Goal: Task Accomplishment & Management: Use online tool/utility

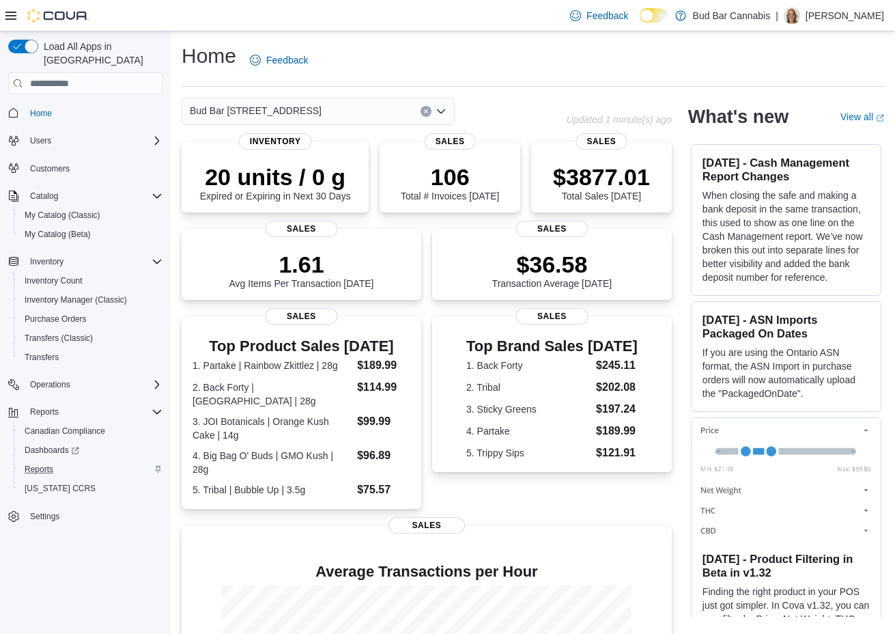
click at [66, 461] on div "Reports" at bounding box center [90, 469] width 143 height 16
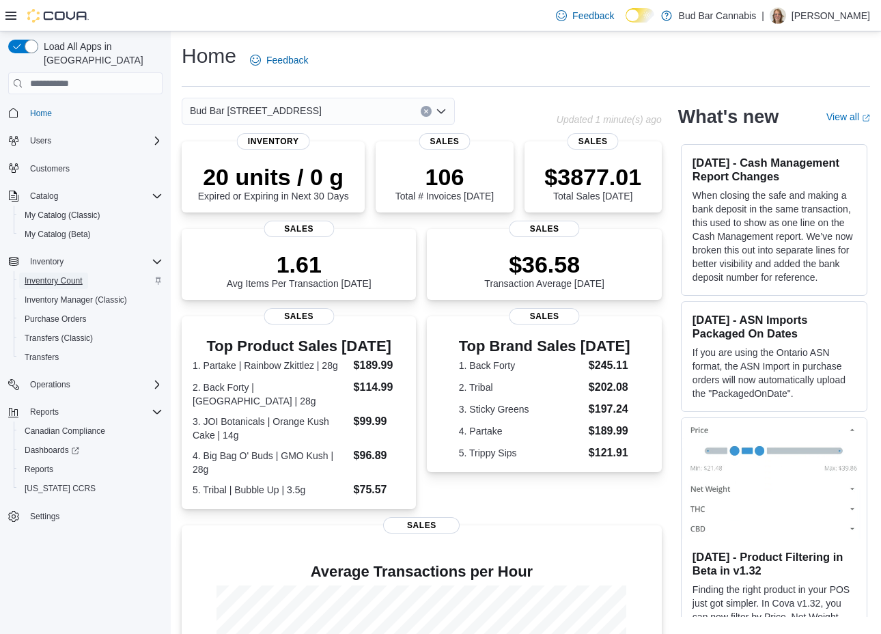
click at [72, 275] on span "Inventory Count" at bounding box center [54, 280] width 58 height 16
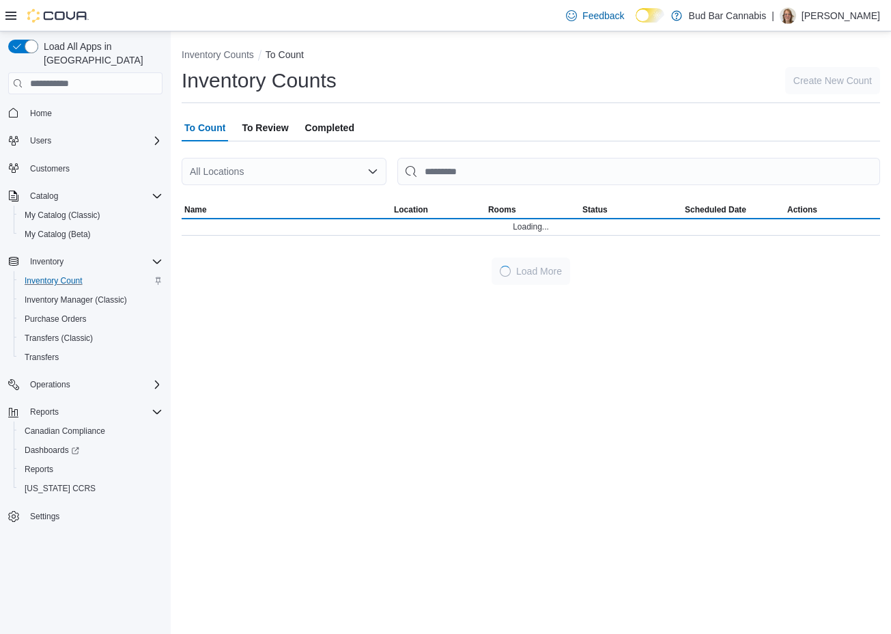
click at [0, 247] on div "Load All Apps in New Hub Home Users Customers Catalog My Catalog (Classic) My C…" at bounding box center [85, 335] width 171 height 608
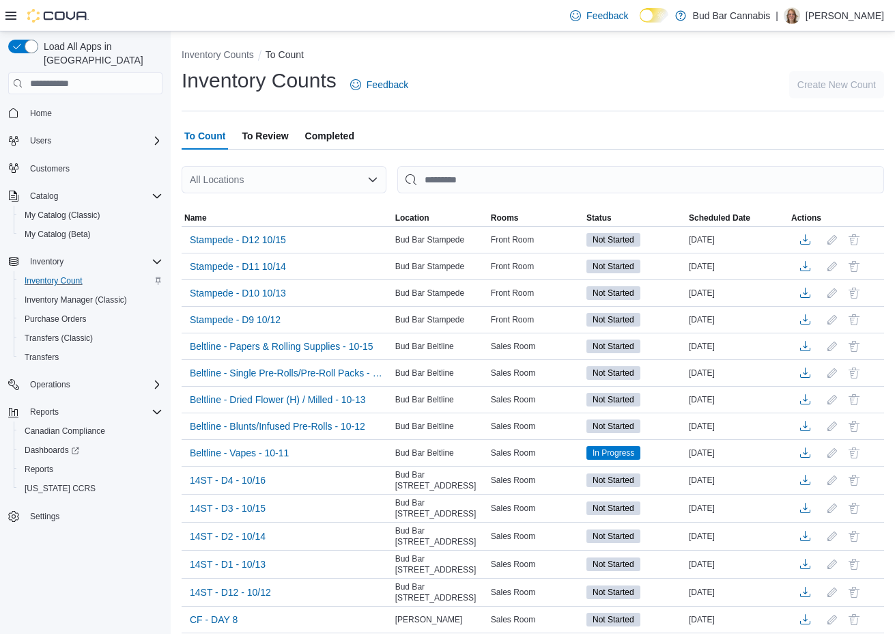
click at [276, 143] on span "To Review" at bounding box center [265, 135] width 46 height 27
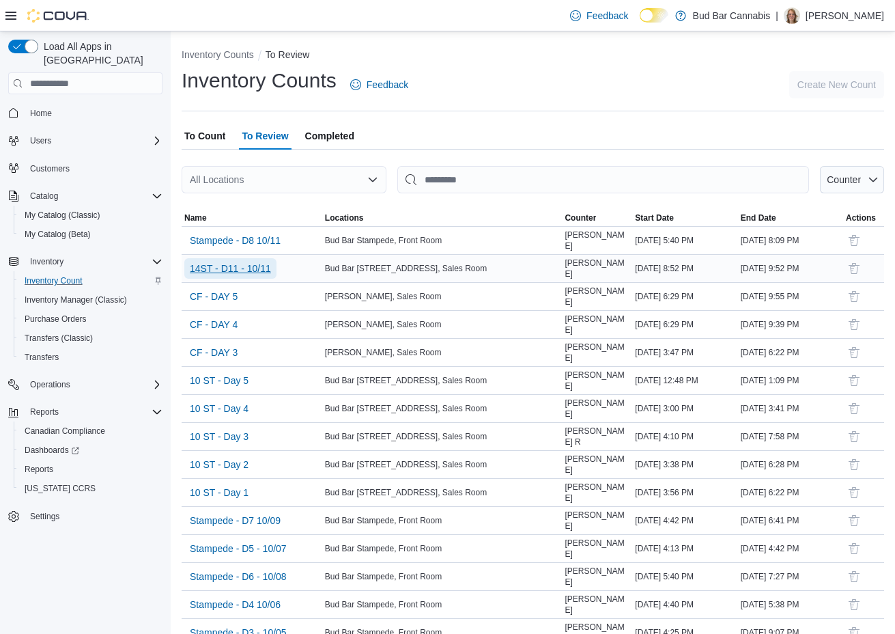
click at [266, 271] on span "14ST - D11 - 10/11" at bounding box center [230, 269] width 81 height 14
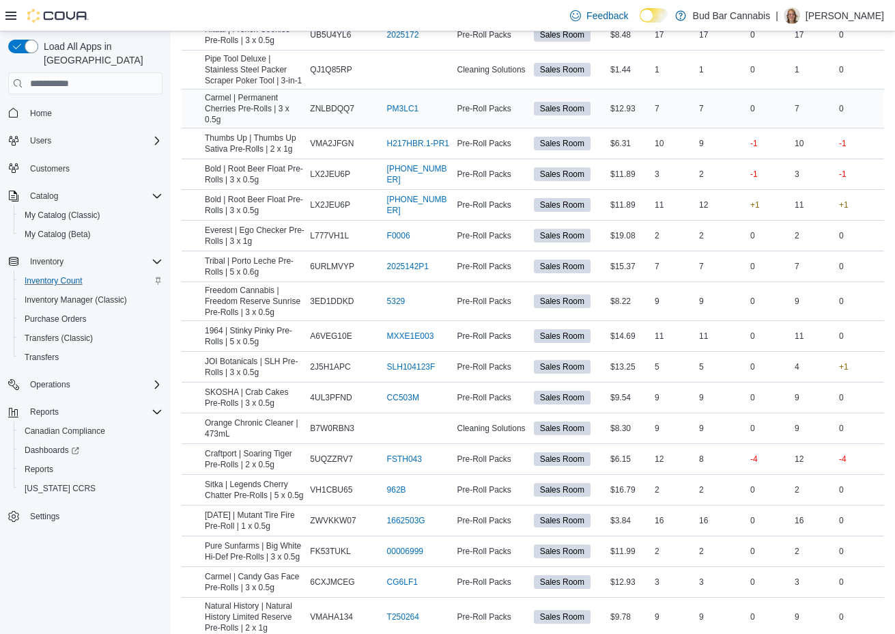
scroll to position [1297, 0]
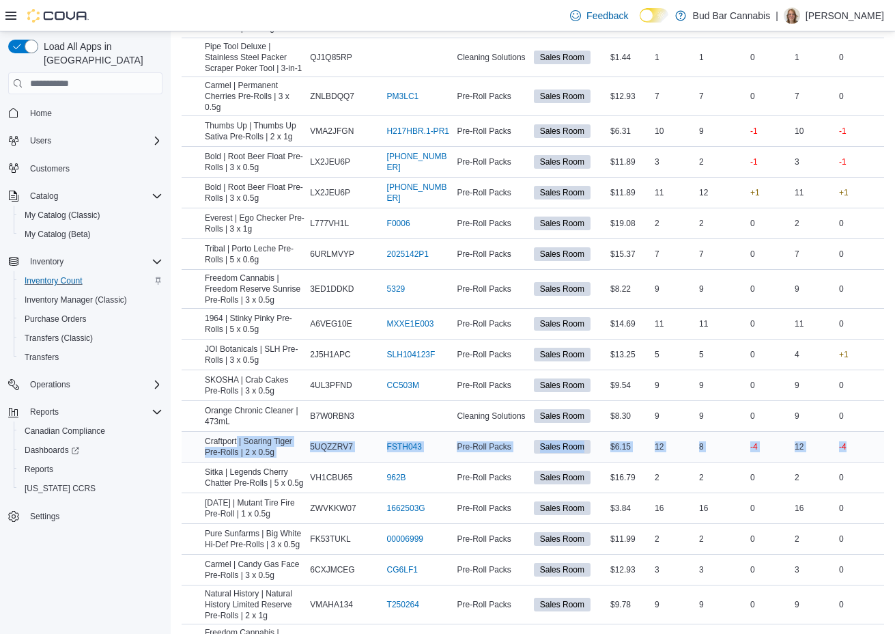
drag, startPoint x: 237, startPoint y: 427, endPoint x: 867, endPoint y: 432, distance: 629.6
click at [867, 432] on tr "Craftport | Soaring Tiger Pre-Rolls | 2 x 0.5g Catalog SKU 5UQZZRV7 Package # F…" at bounding box center [533, 447] width 703 height 31
click at [867, 438] on div "-4" at bounding box center [861, 446] width 48 height 16
drag, startPoint x: 757, startPoint y: 428, endPoint x: 862, endPoint y: 433, distance: 106.0
click at [862, 433] on tr "Craftport | Soaring Tiger Pre-Rolls | 2 x 0.5g Catalog SKU 5UQZZRV7 Package # F…" at bounding box center [533, 447] width 703 height 31
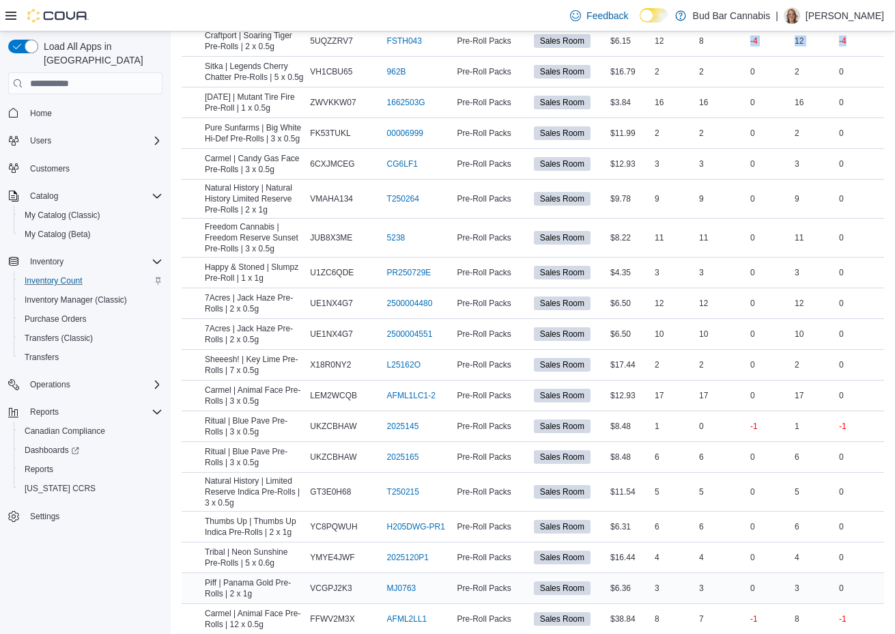
scroll to position [1707, 0]
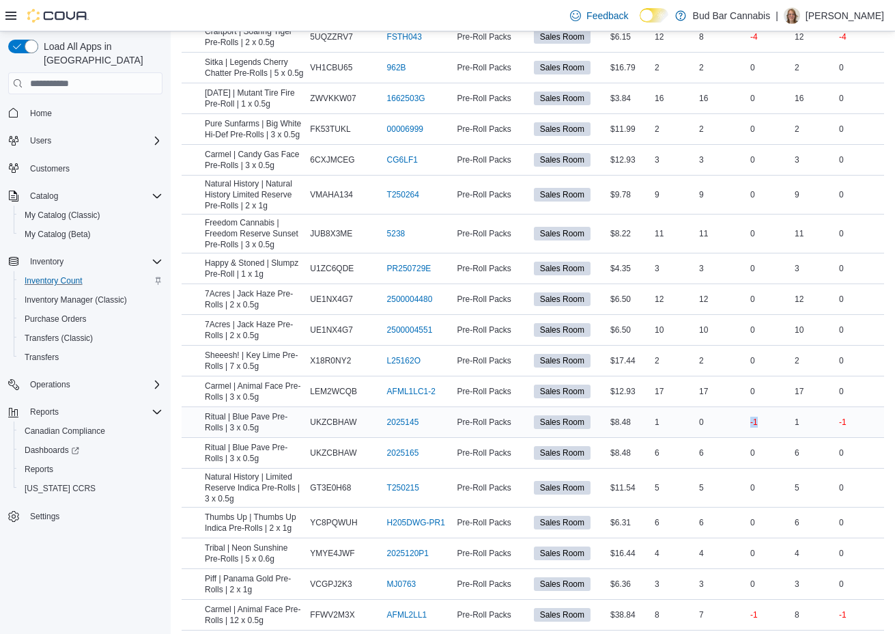
drag, startPoint x: 756, startPoint y: 406, endPoint x: 781, endPoint y: 408, distance: 24.7
click at [781, 408] on div "-1" at bounding box center [766, 422] width 51 height 30
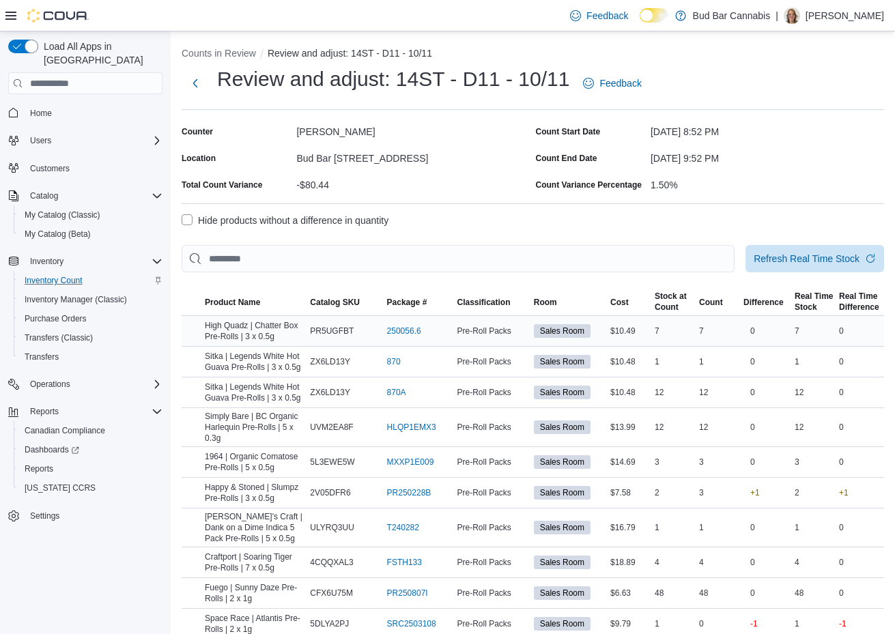
scroll to position [0, 0]
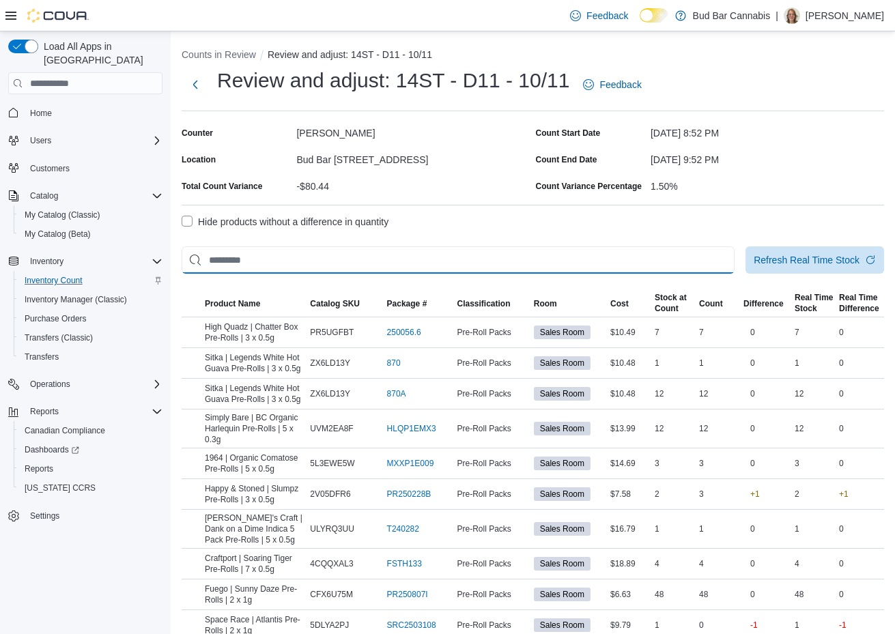
click at [250, 263] on input "This is a search bar. After typing your query, hit enter to filter the results …" at bounding box center [458, 260] width 553 height 27
type input "*******"
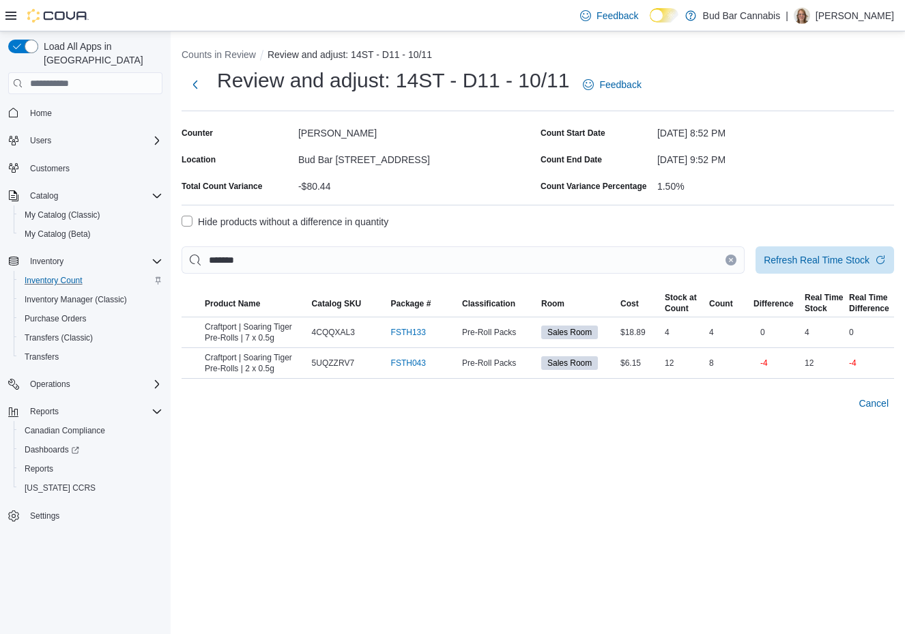
click at [731, 259] on icon "Clear input" at bounding box center [731, 259] width 5 height 5
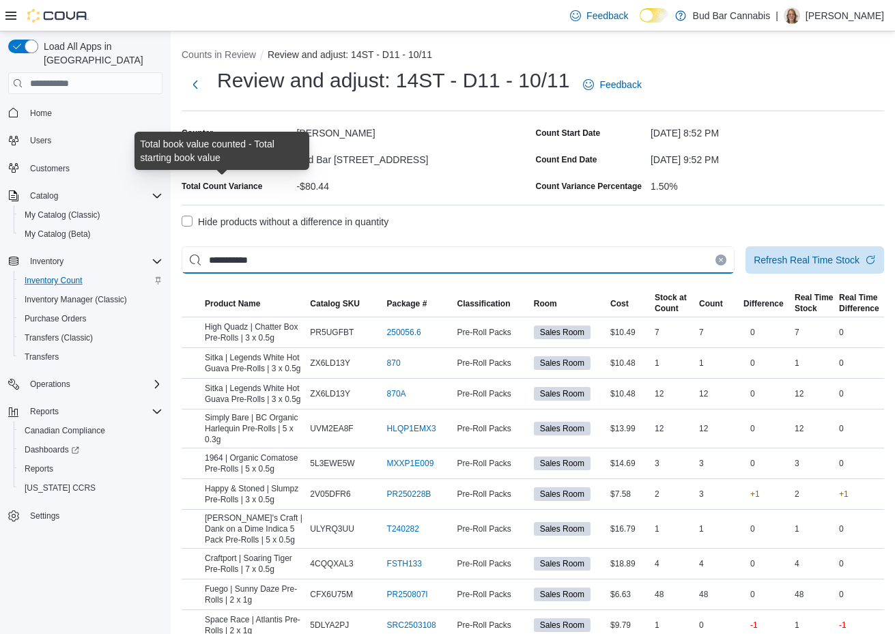
type input "**********"
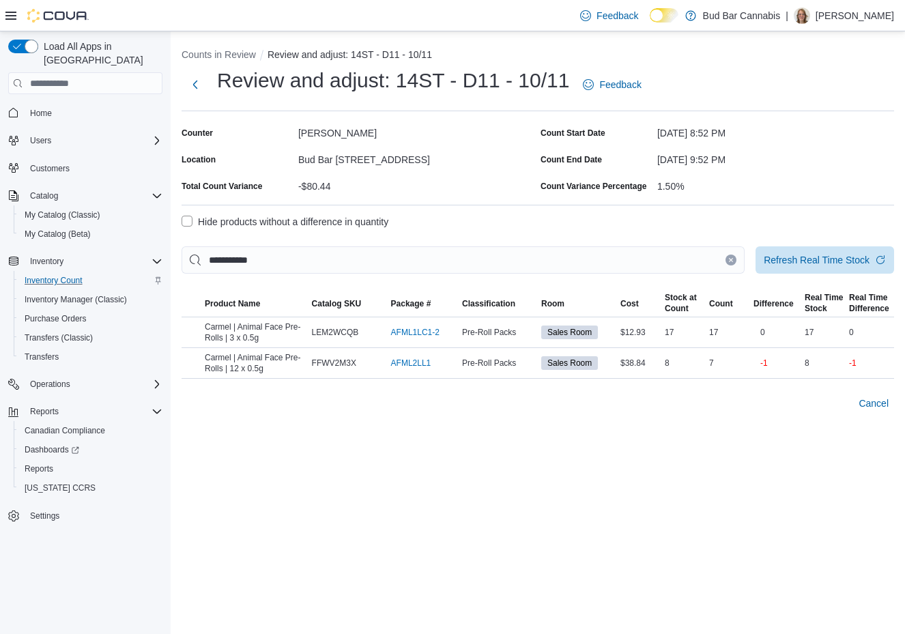
click at [735, 262] on button "Clear input" at bounding box center [731, 260] width 11 height 11
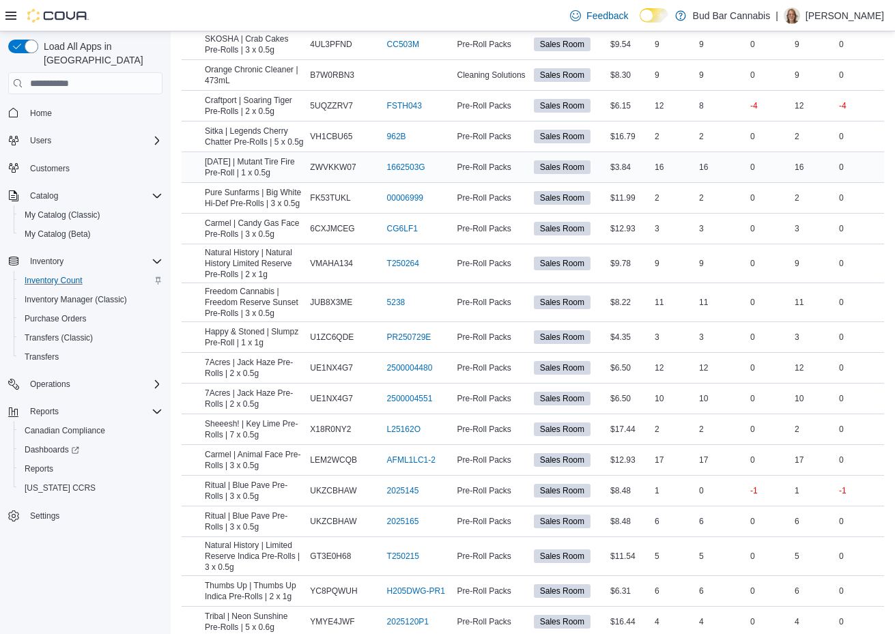
scroll to position [1767, 0]
